Goal: Check status

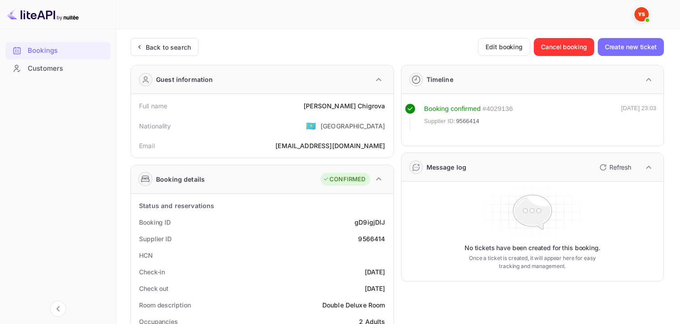
click at [164, 48] on div "Back to search" at bounding box center [168, 46] width 45 height 9
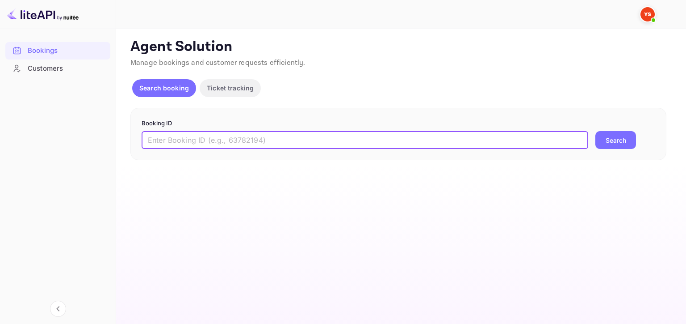
click at [276, 143] on input "text" at bounding box center [365, 140] width 447 height 18
paste input "9383696"
type input "9383696"
click at [596, 131] on button "Search" at bounding box center [616, 140] width 41 height 18
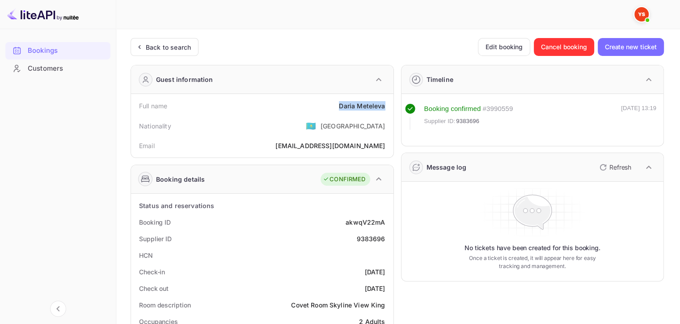
drag, startPoint x: 338, startPoint y: 105, endPoint x: 387, endPoint y: 109, distance: 49.4
click at [387, 109] on div "Full name [PERSON_NAME]" at bounding box center [261, 105] width 255 height 17
copy div "[PERSON_NAME]"
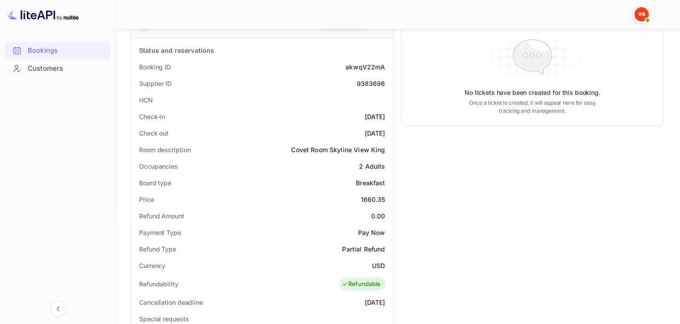
scroll to position [156, 0]
drag, startPoint x: 359, startPoint y: 197, endPoint x: 384, endPoint y: 198, distance: 25.5
click at [384, 198] on div "Price 1660.35" at bounding box center [261, 198] width 255 height 17
copy div "1660.35"
